Goal: Check status: Check status

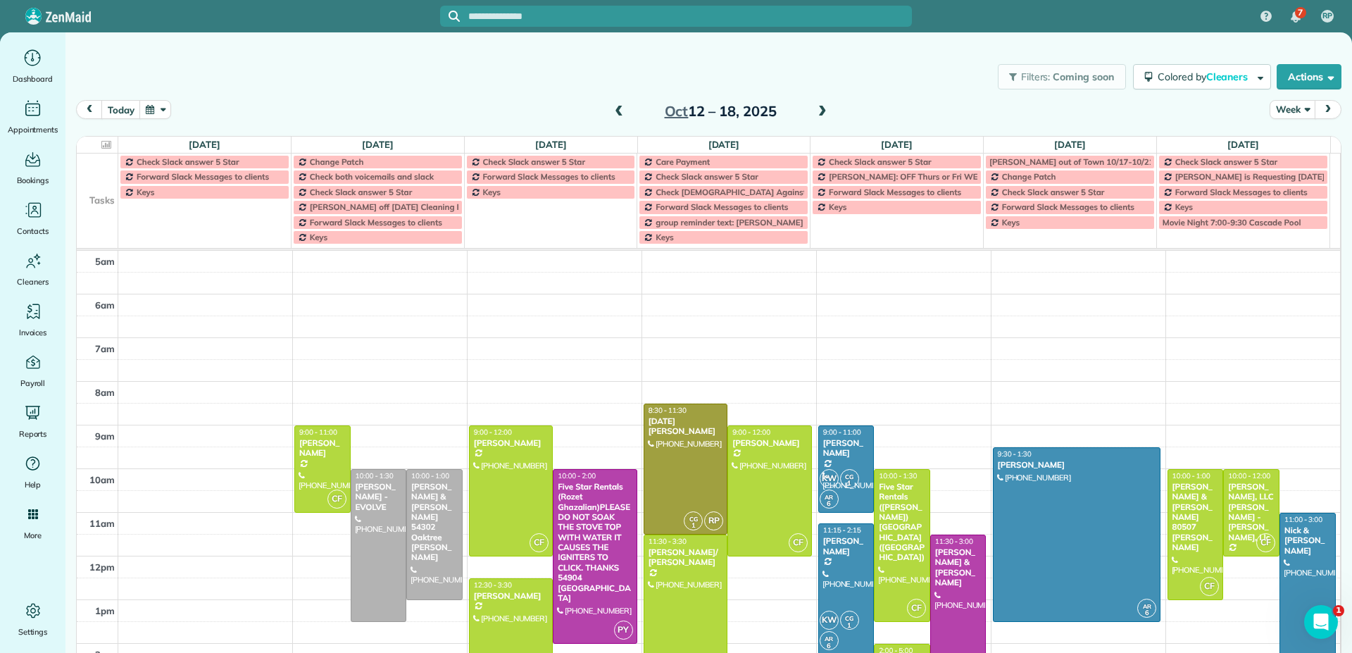
scroll to position [88, 0]
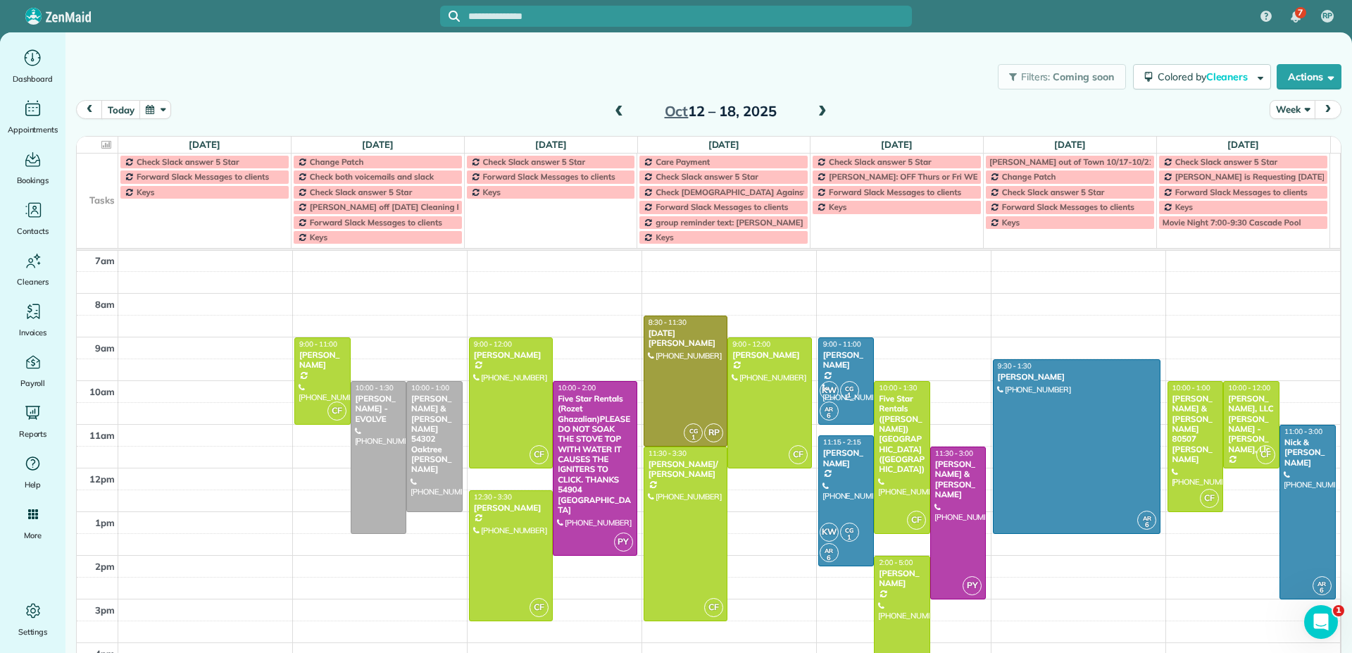
click at [817, 111] on span at bounding box center [822, 112] width 15 height 13
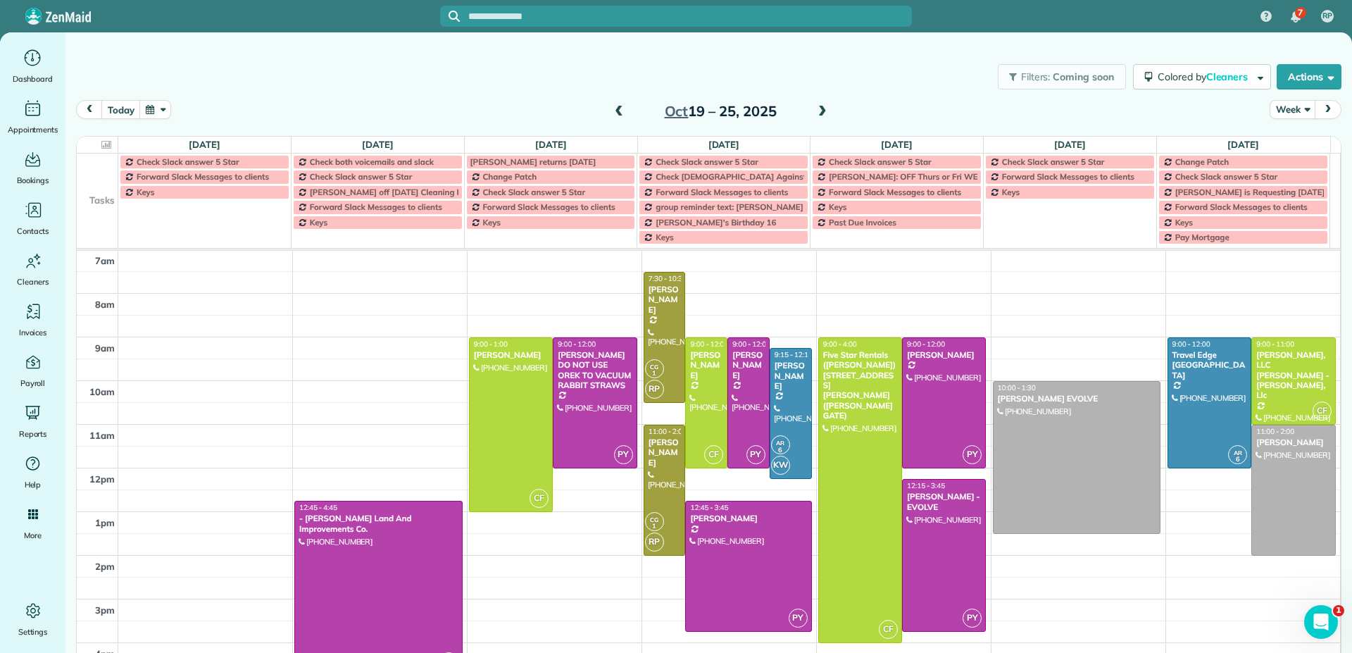
click at [615, 115] on span at bounding box center [618, 112] width 15 height 13
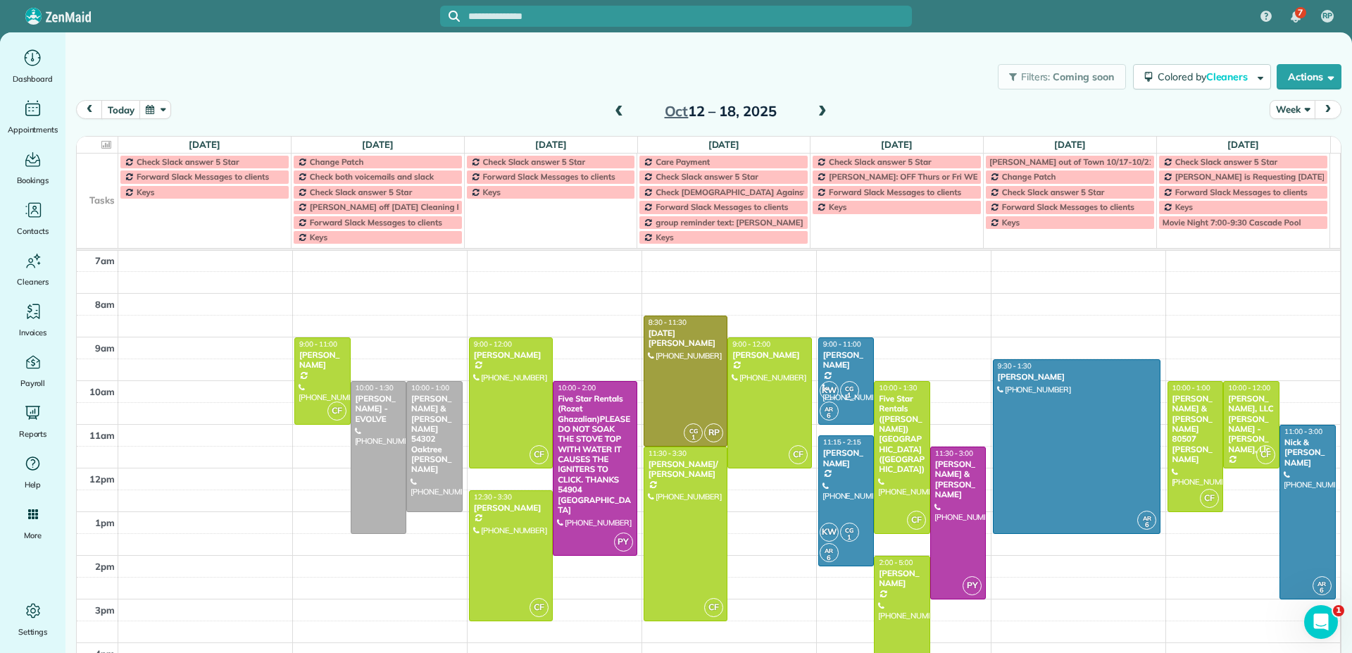
click at [817, 111] on span at bounding box center [822, 112] width 15 height 13
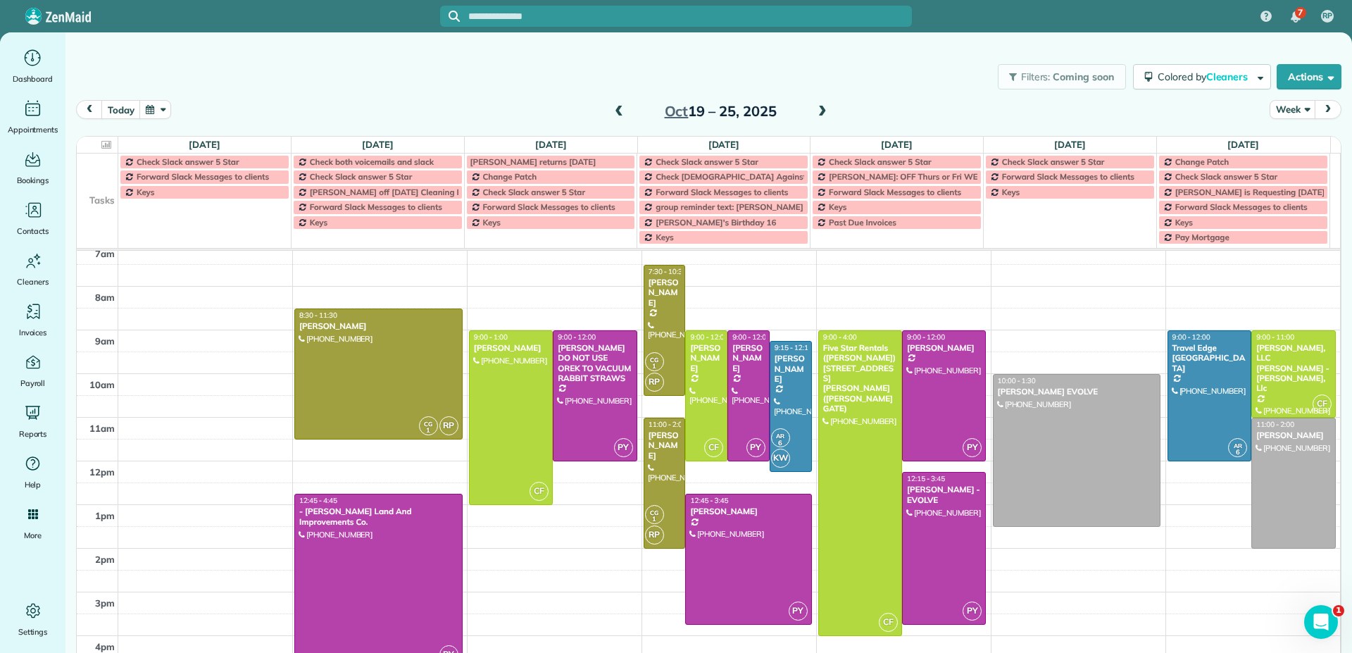
scroll to position [70, 0]
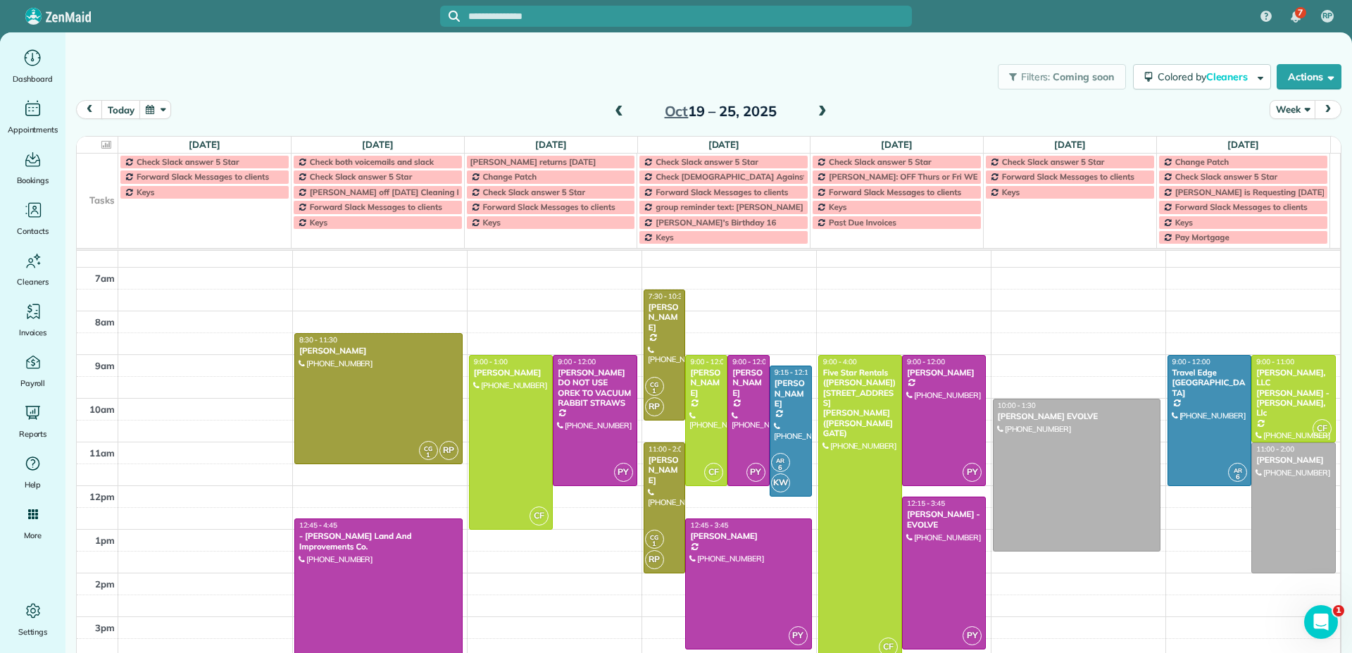
click at [613, 111] on span at bounding box center [618, 112] width 15 height 13
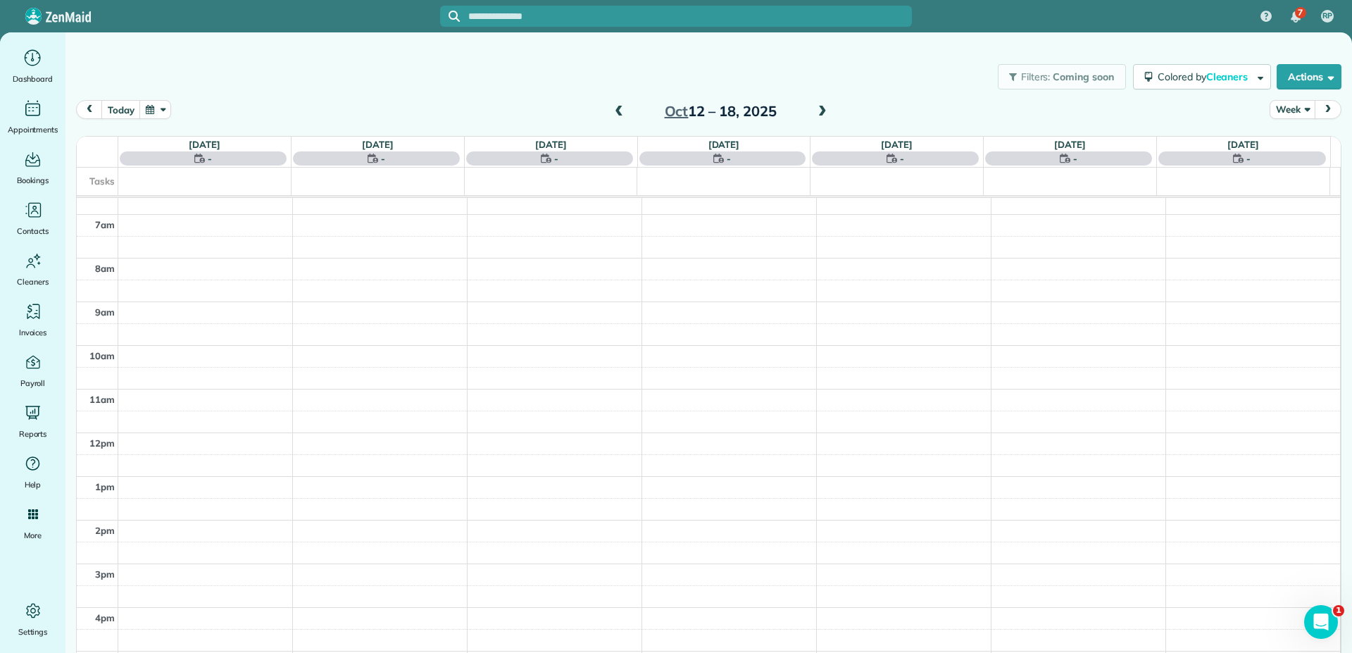
scroll to position [88, 0]
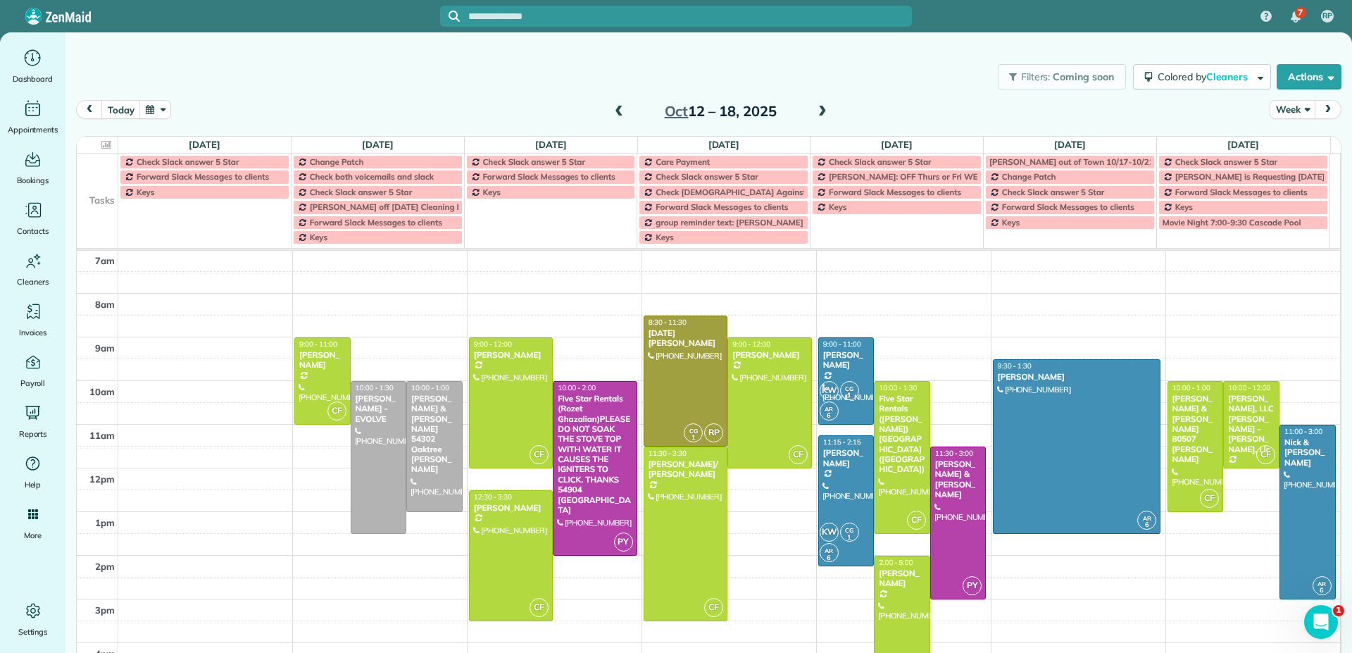
click at [613, 113] on span at bounding box center [618, 112] width 15 height 13
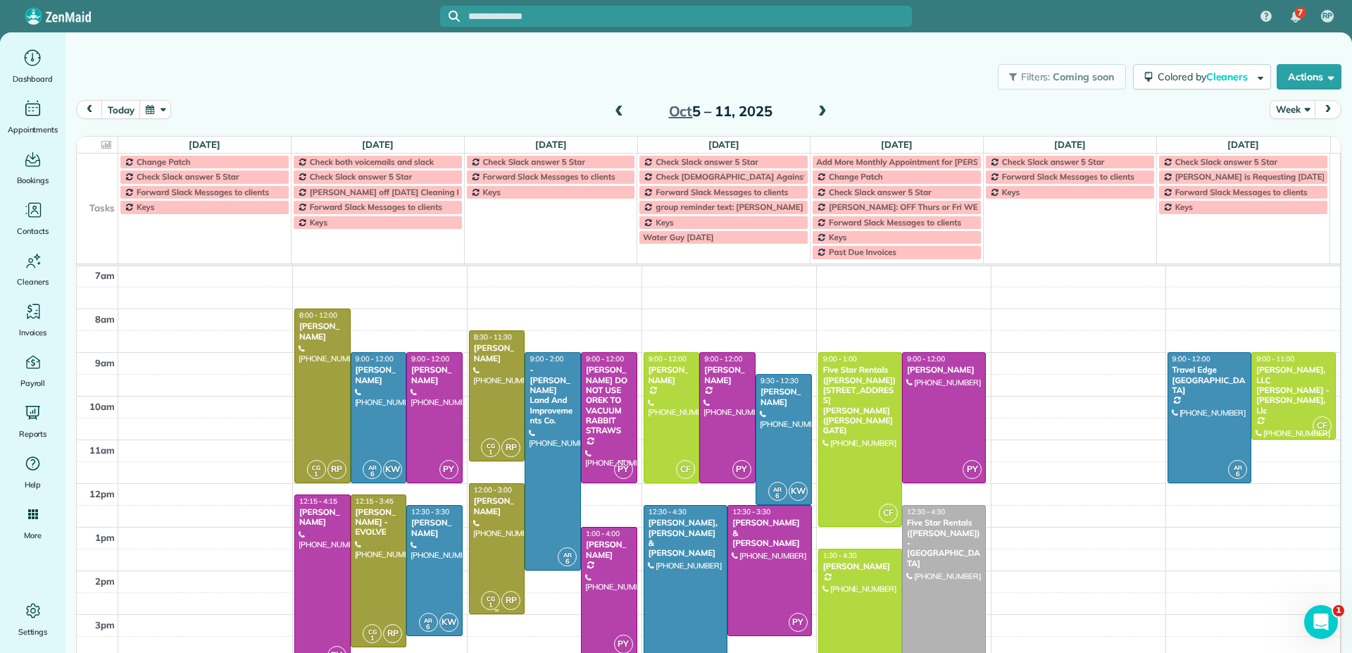
click at [494, 545] on div at bounding box center [497, 549] width 55 height 130
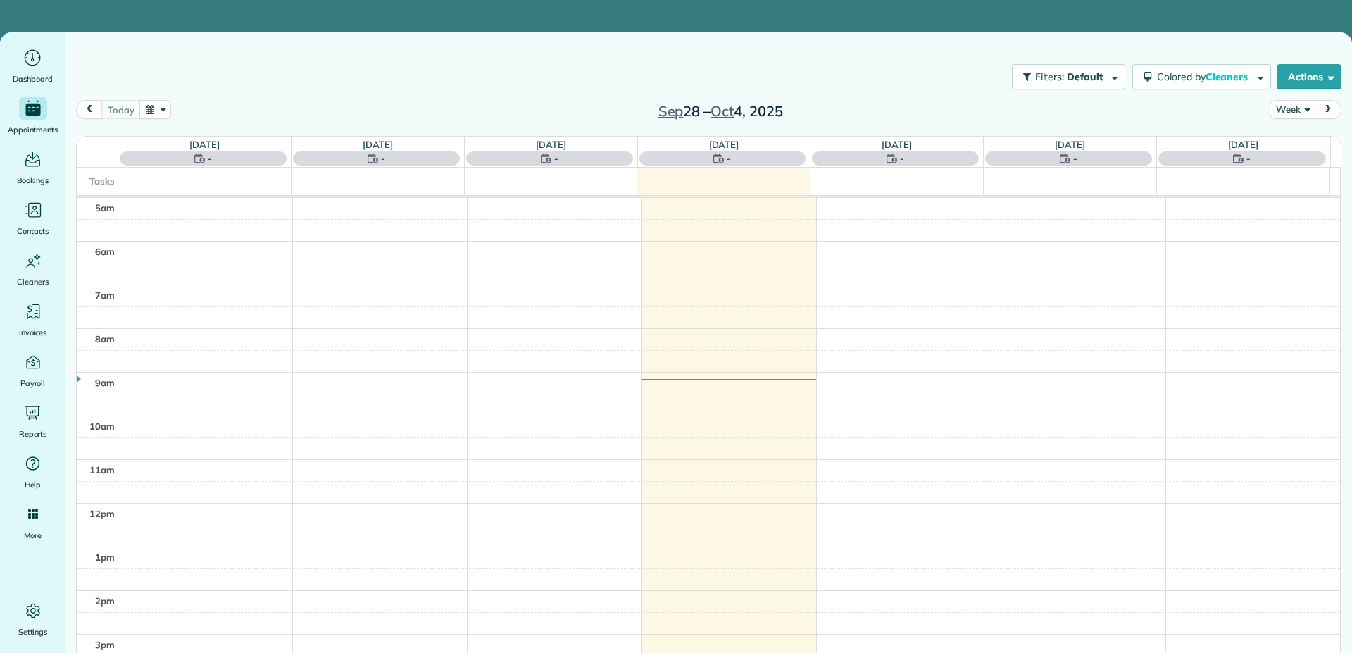
scroll to position [88, 0]
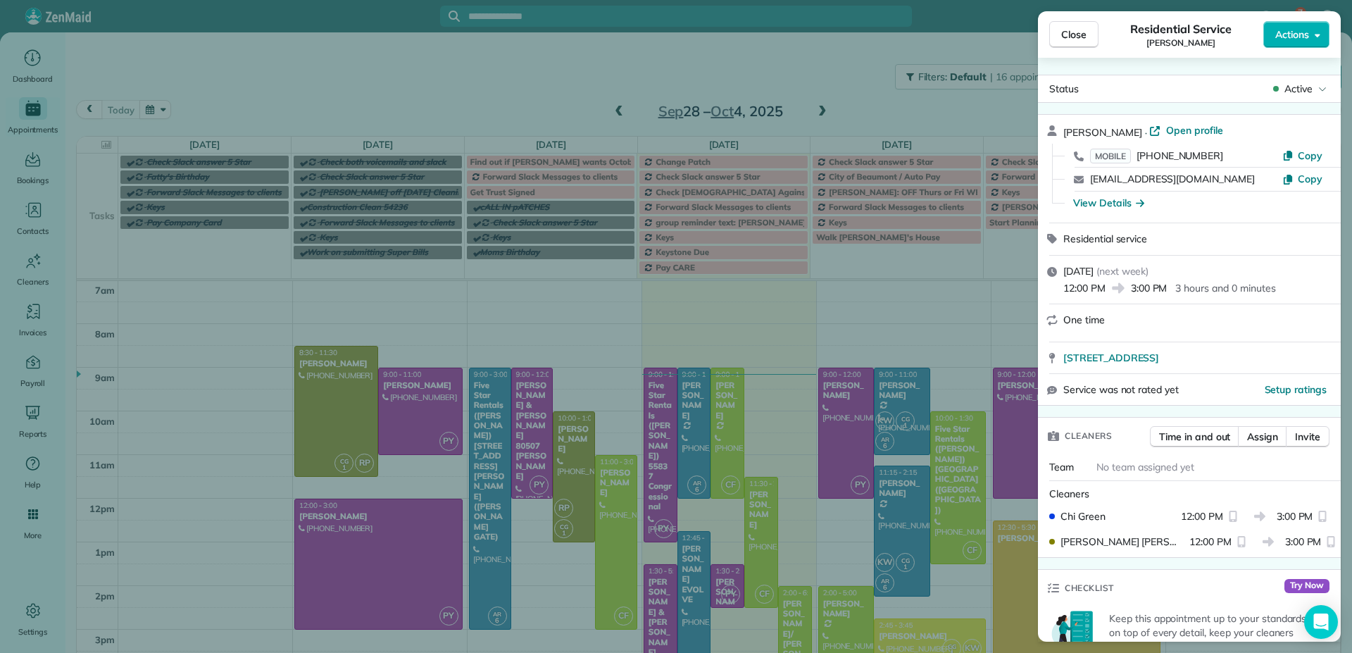
click at [1079, 37] on span "Close" at bounding box center [1073, 34] width 25 height 14
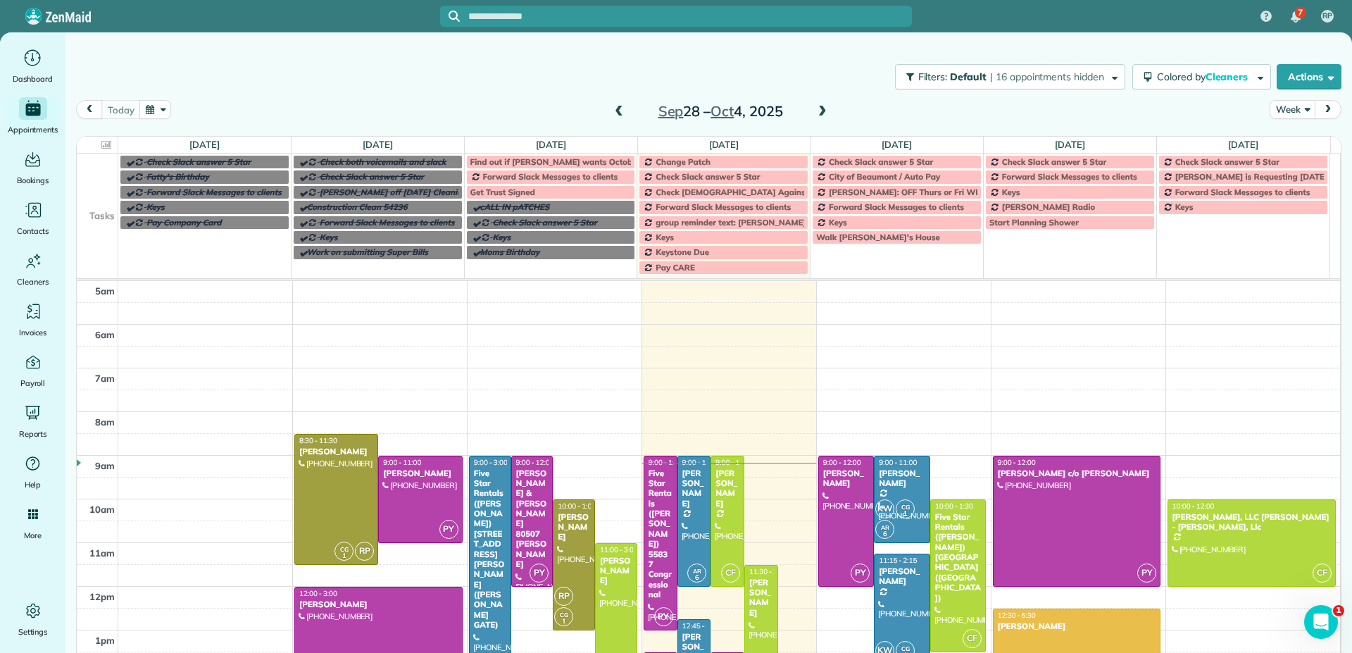
click at [818, 108] on span at bounding box center [822, 112] width 15 height 13
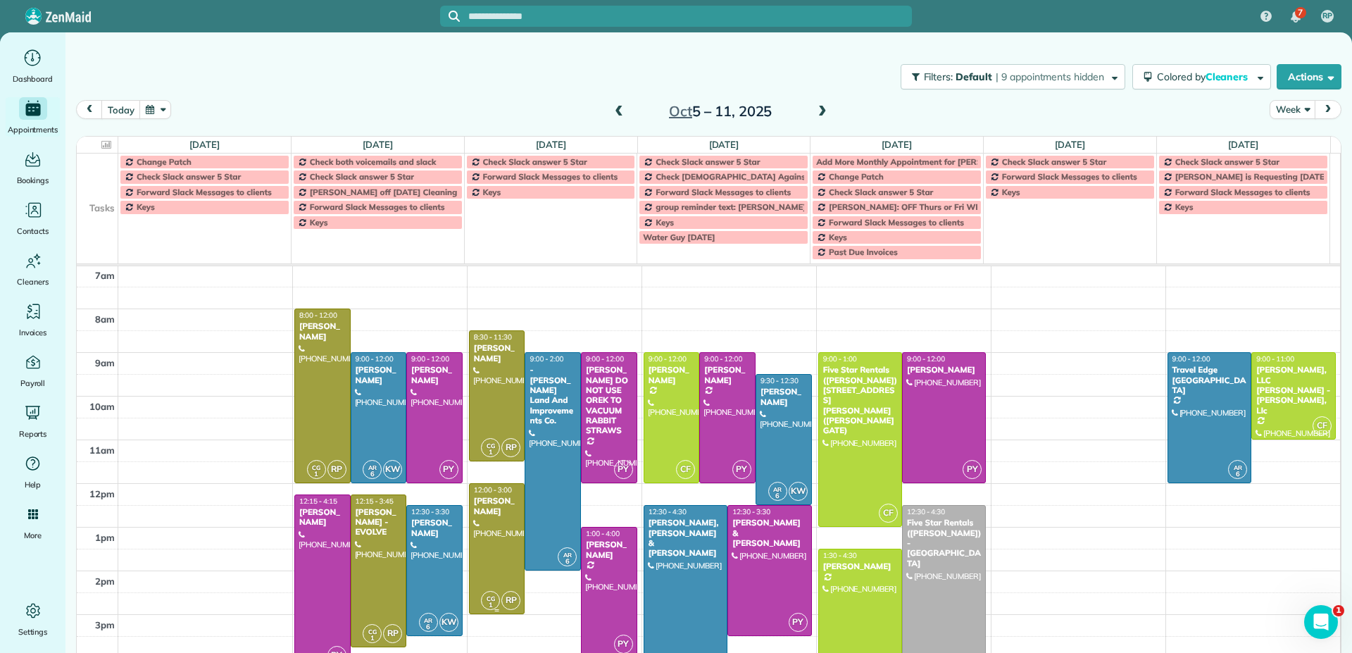
click at [496, 541] on div at bounding box center [497, 549] width 55 height 130
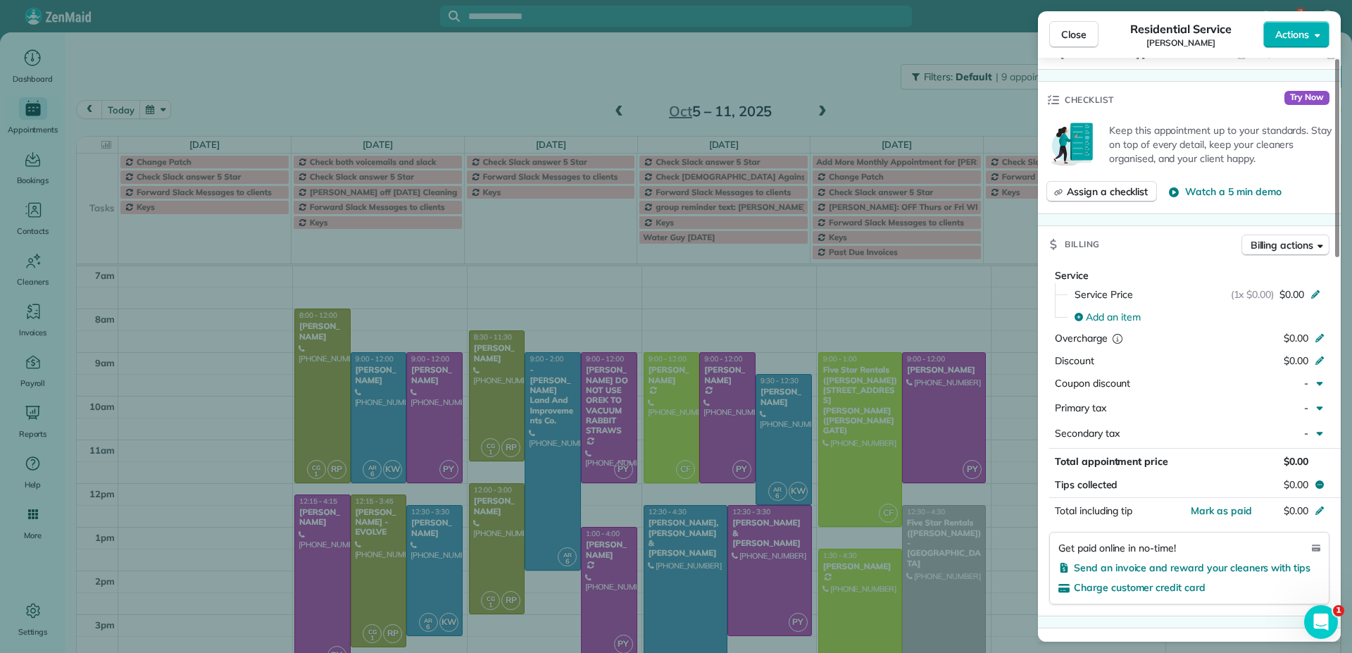
scroll to position [61, 0]
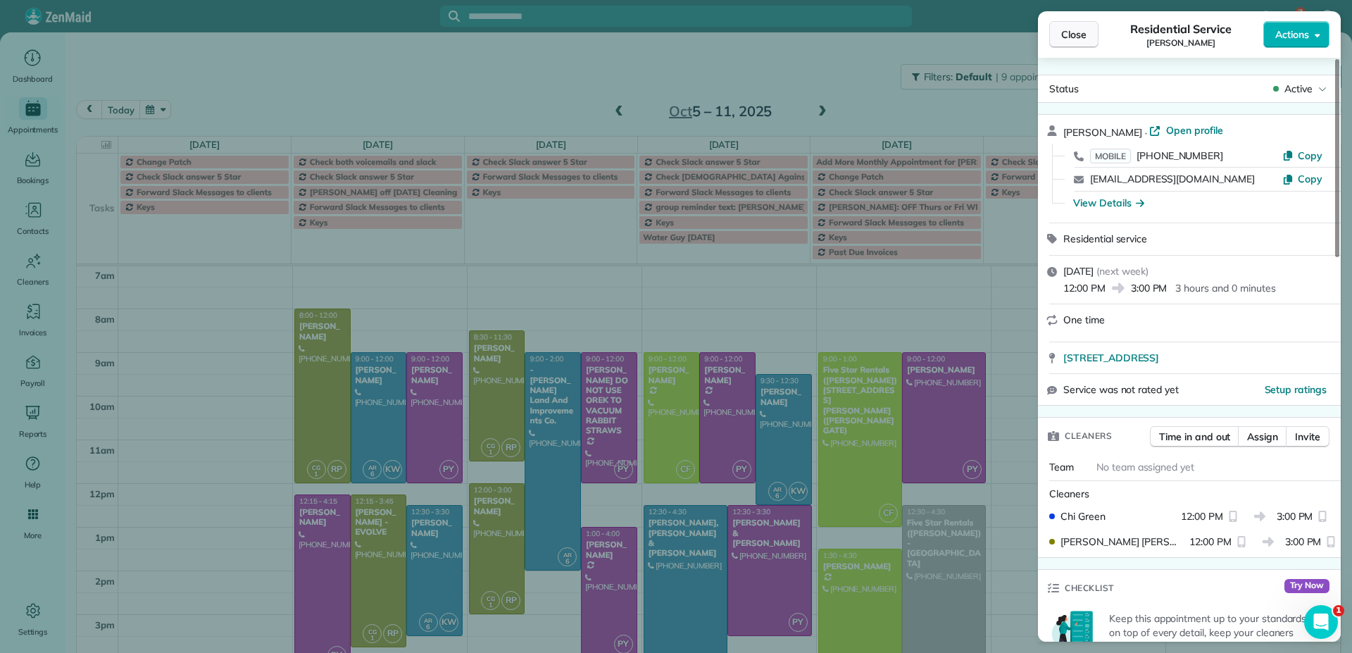
click at [1075, 37] on span "Close" at bounding box center [1073, 34] width 25 height 14
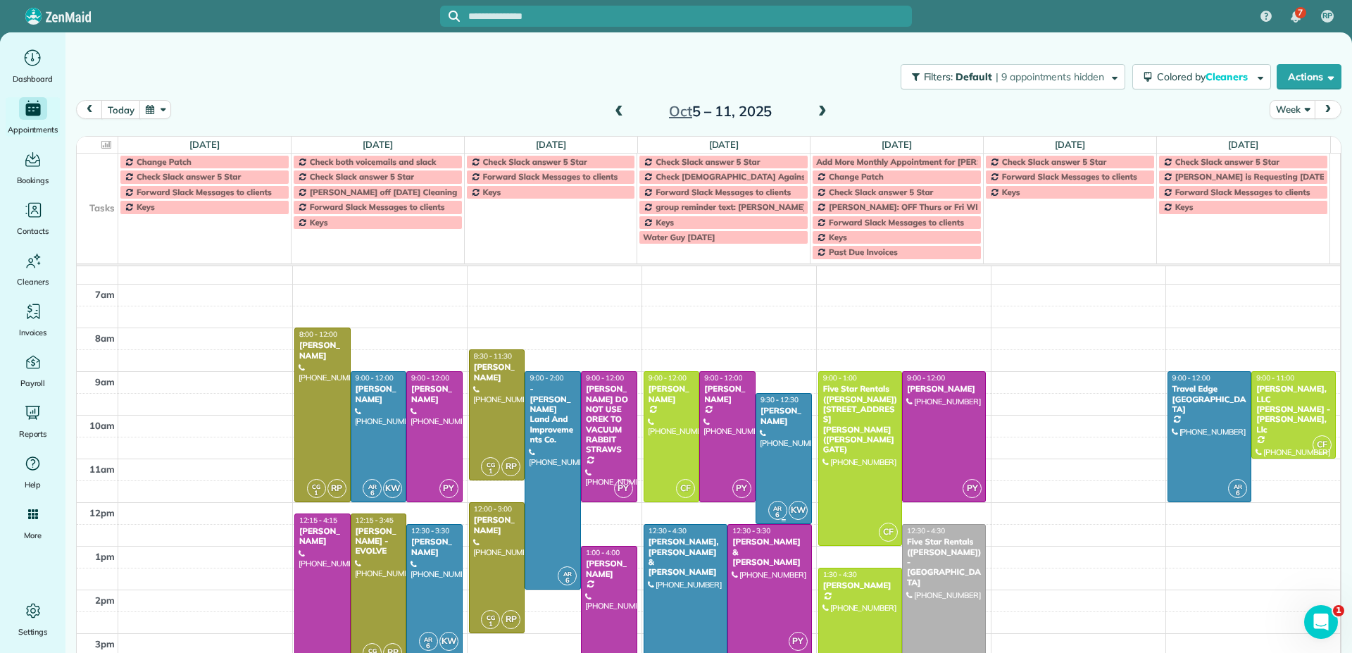
scroll to position [139, 0]
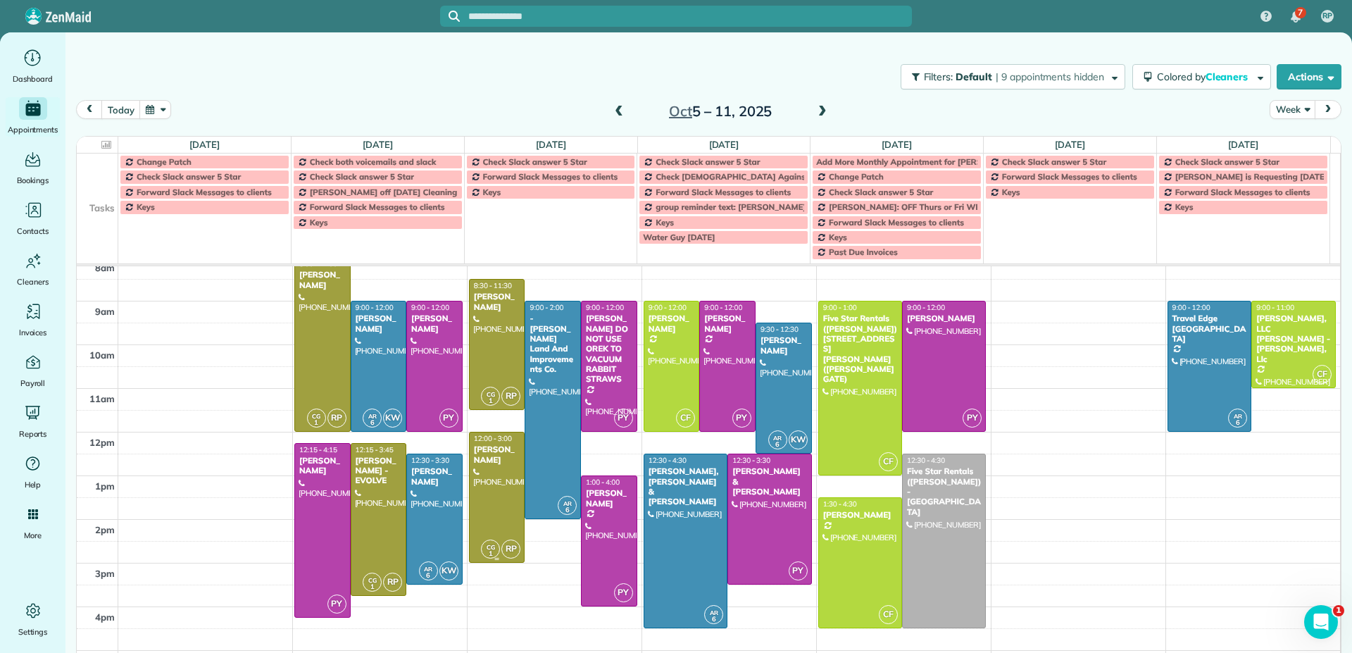
click at [488, 504] on div at bounding box center [497, 497] width 55 height 130
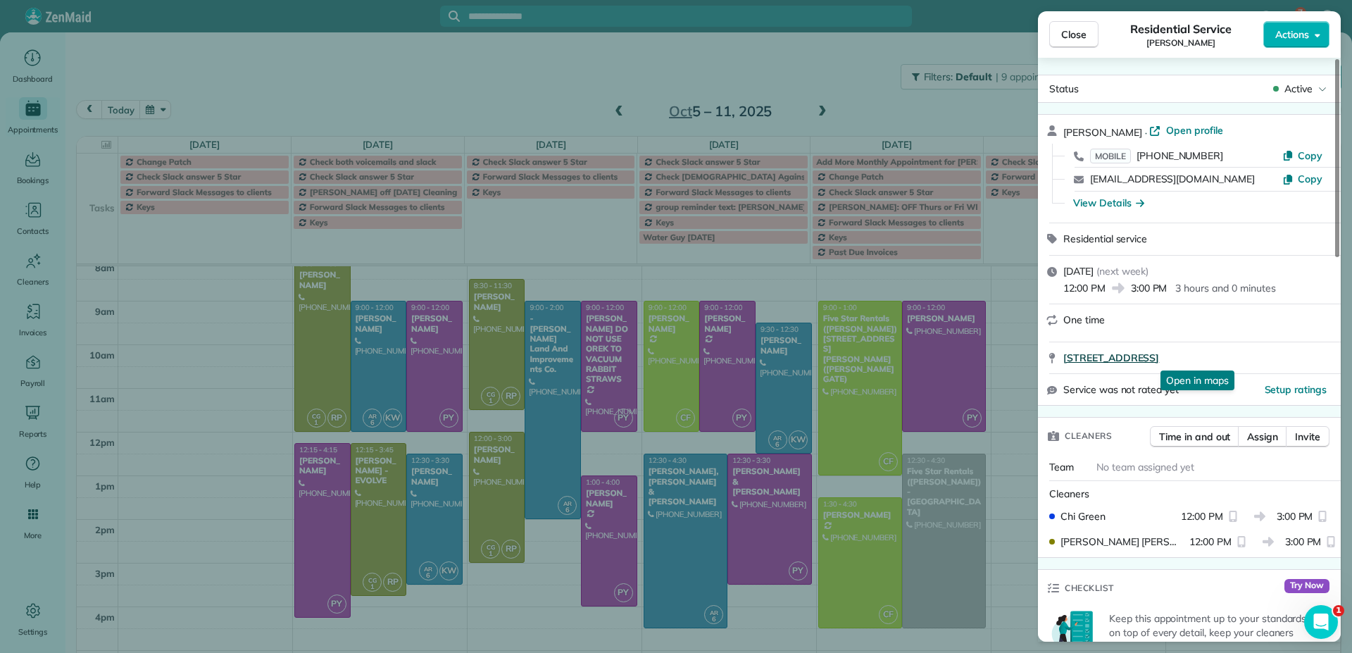
click at [1115, 358] on span "147 Bouquet Canyon Drive Palm Desert CA 92211" at bounding box center [1111, 358] width 96 height 14
click at [1077, 39] on span "Close" at bounding box center [1073, 34] width 25 height 14
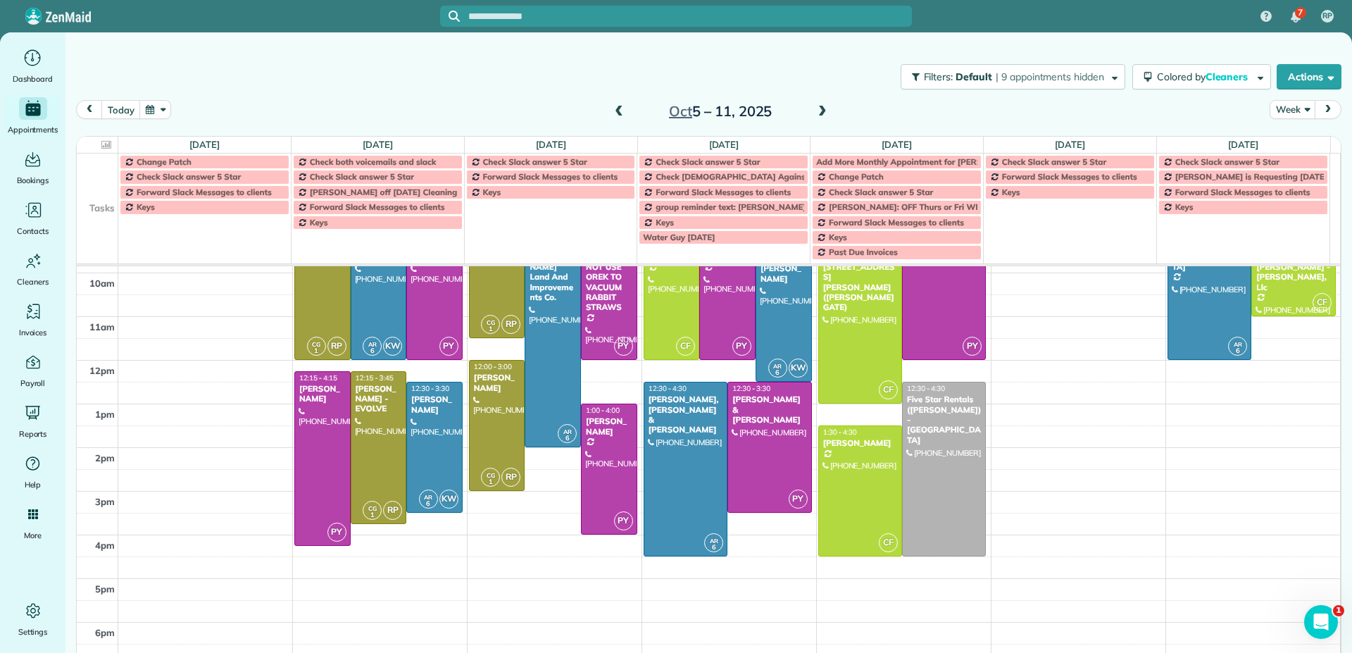
scroll to position [141, 0]
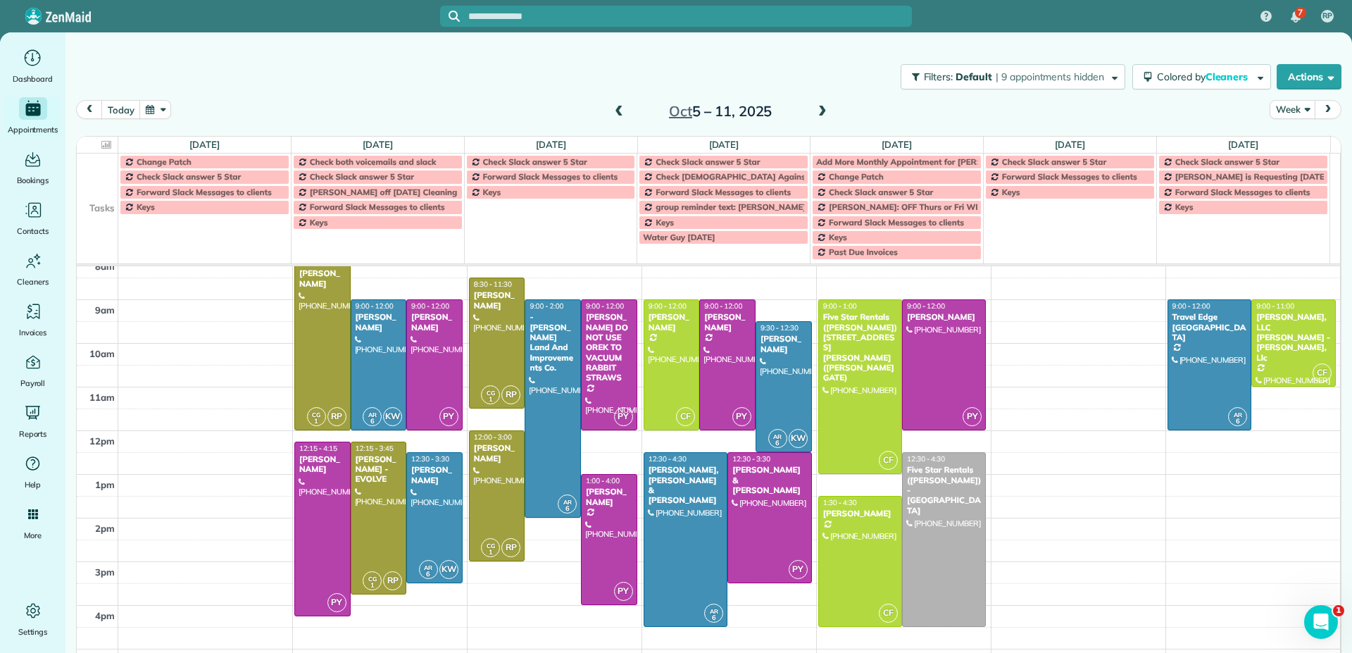
click at [817, 111] on span at bounding box center [822, 112] width 15 height 13
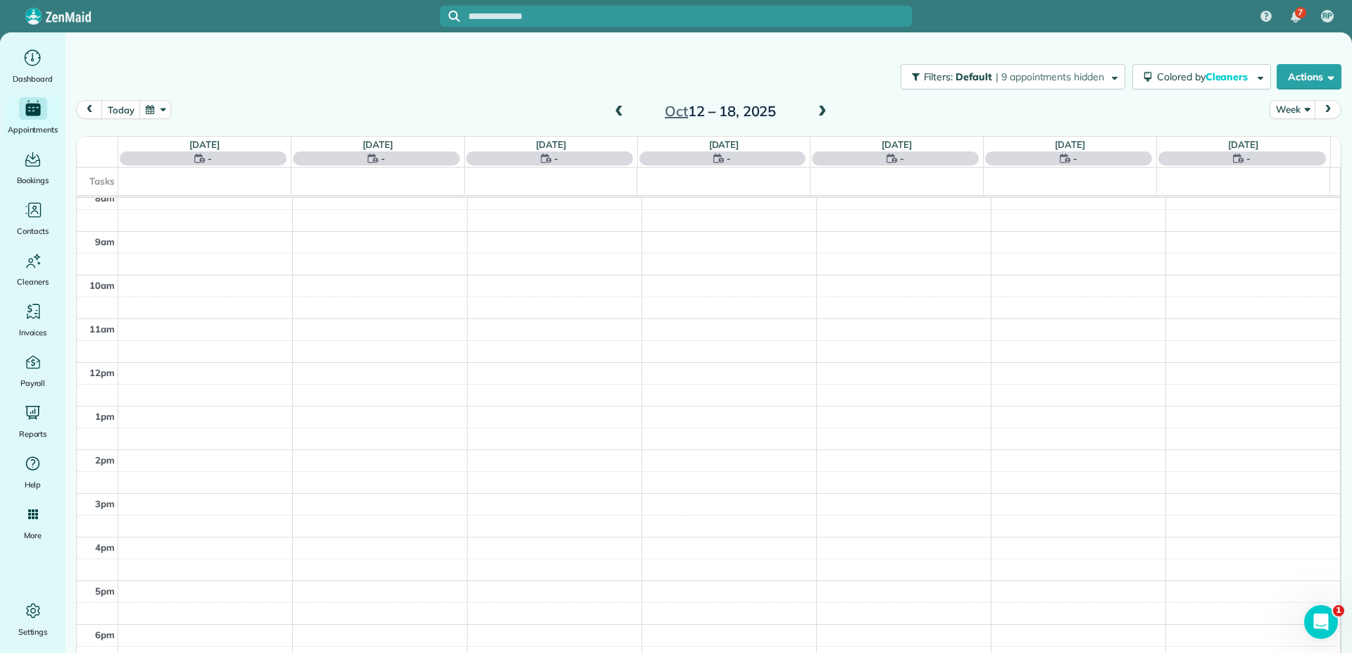
scroll to position [88, 0]
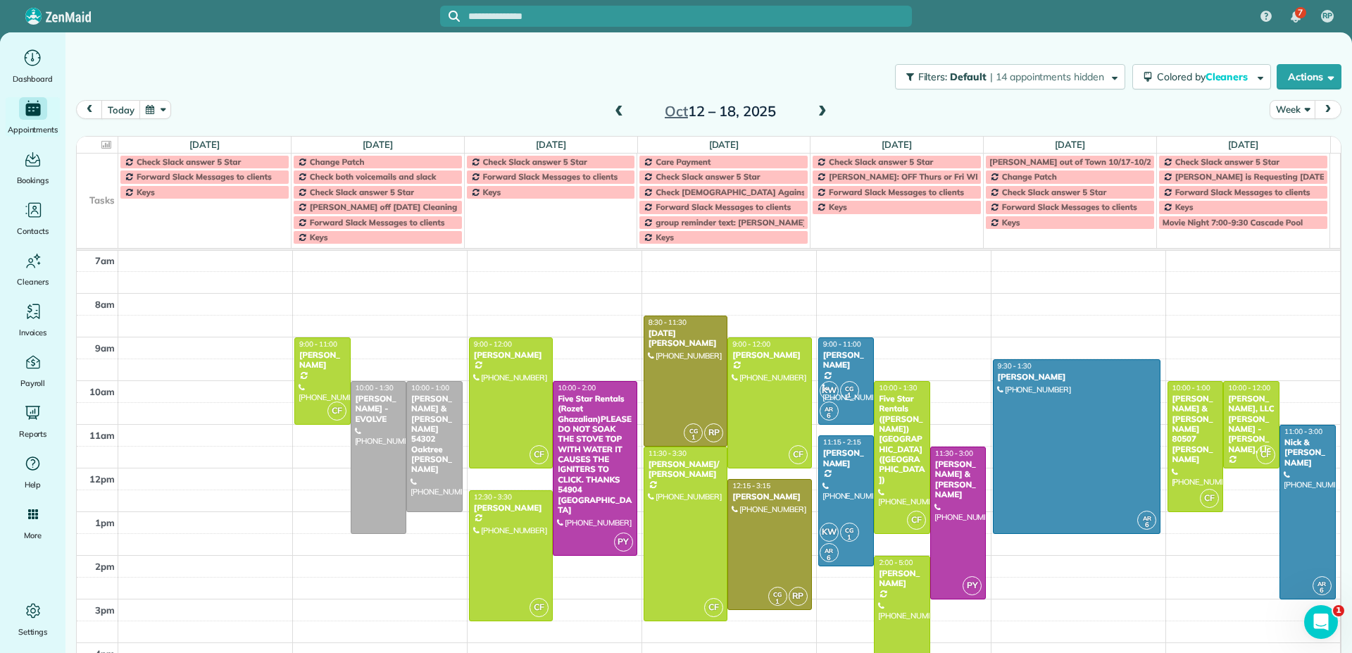
click at [818, 111] on span at bounding box center [822, 112] width 15 height 13
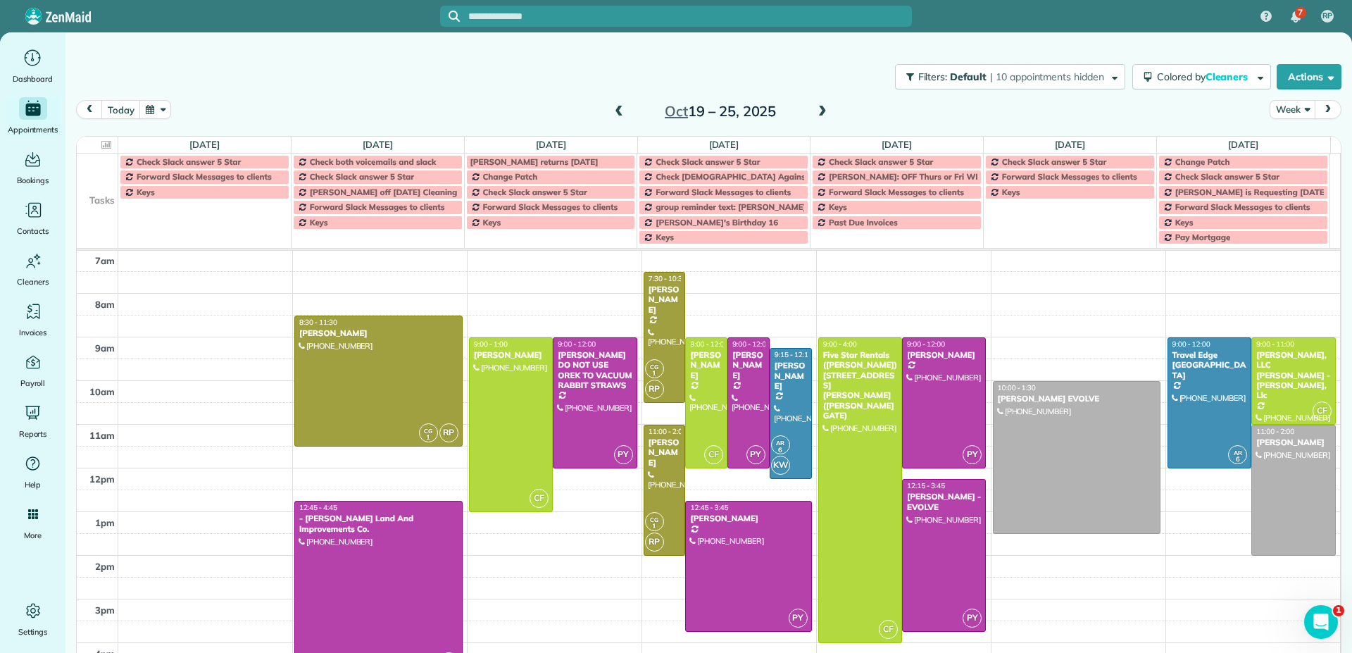
click at [613, 113] on span at bounding box center [618, 112] width 15 height 13
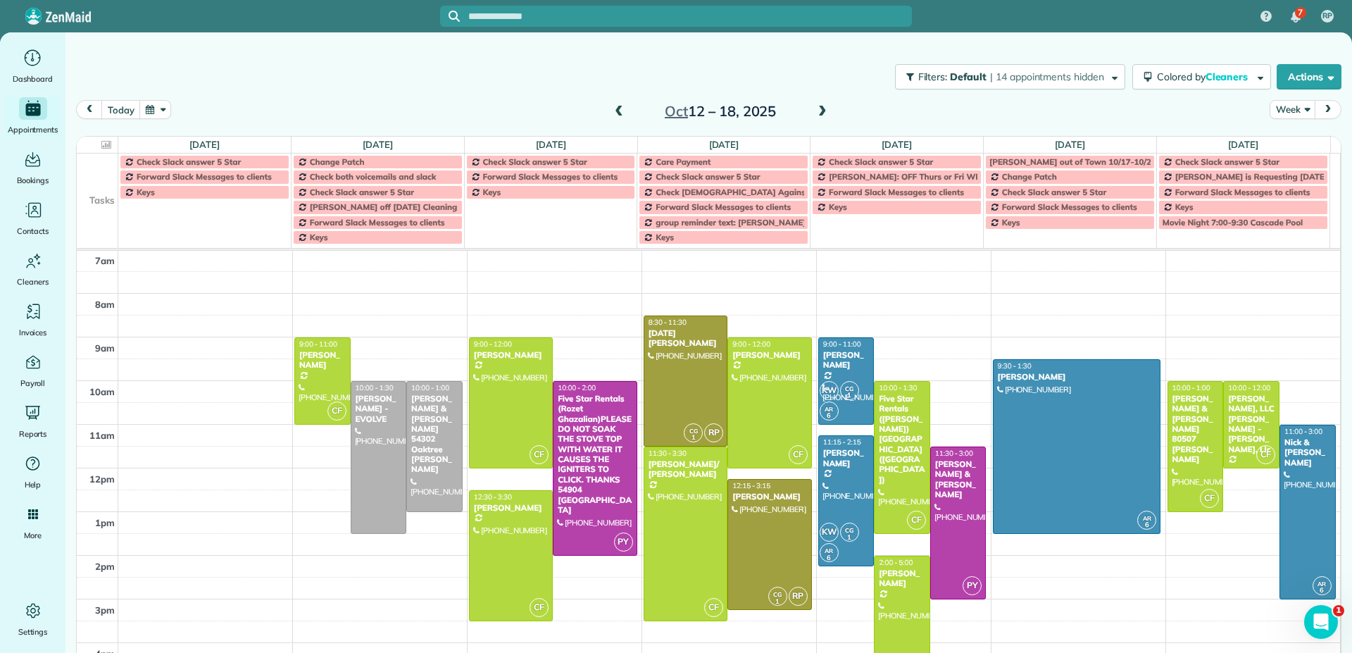
click at [817, 113] on span at bounding box center [822, 112] width 15 height 13
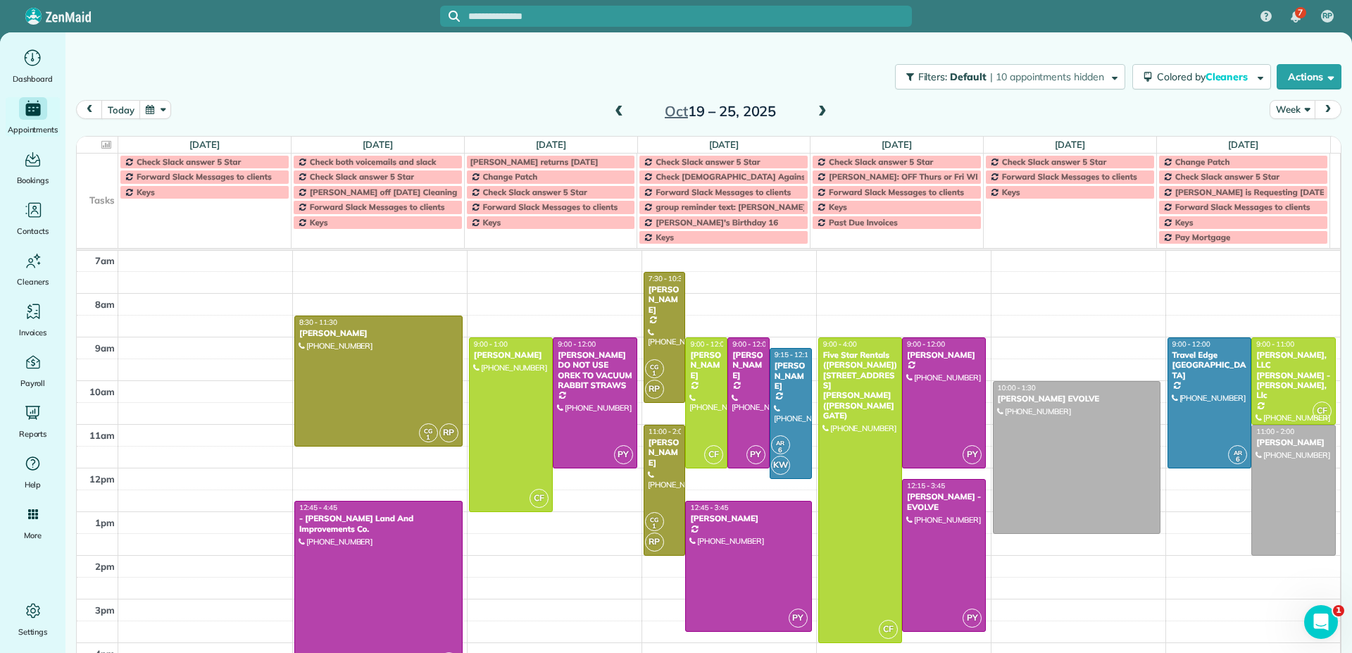
click at [817, 113] on span at bounding box center [822, 112] width 15 height 13
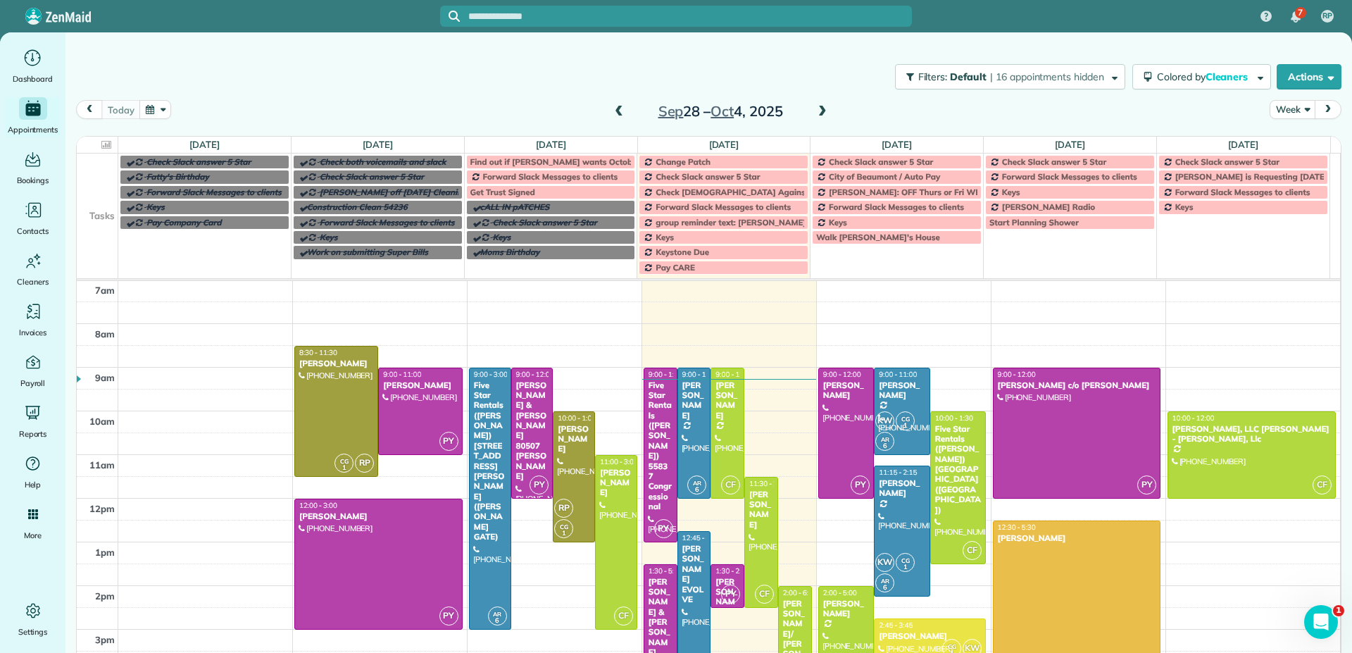
click at [817, 112] on span at bounding box center [822, 112] width 15 height 13
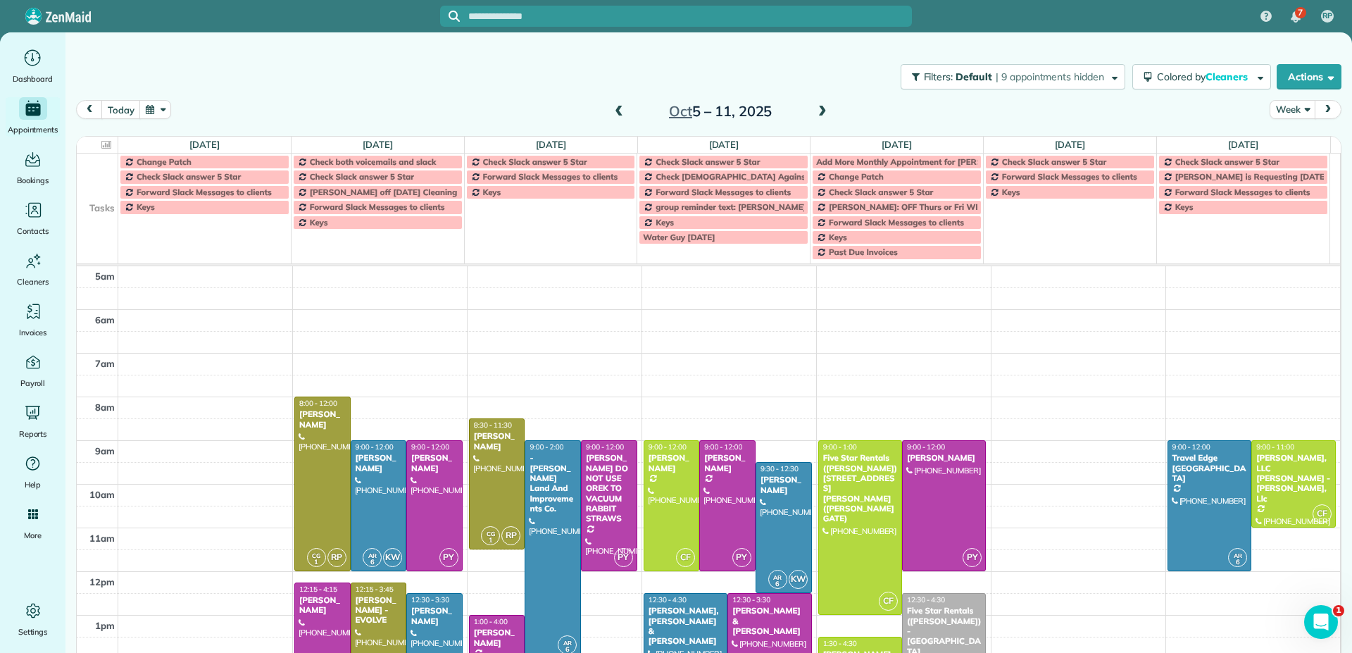
click at [816, 111] on span at bounding box center [822, 112] width 15 height 13
